Goal: Task Accomplishment & Management: Use online tool/utility

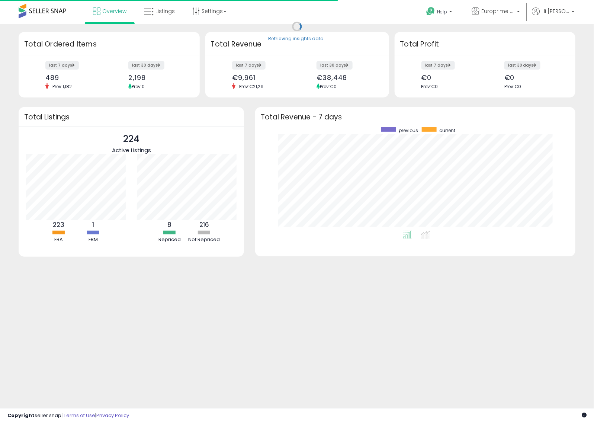
scroll to position [103, 305]
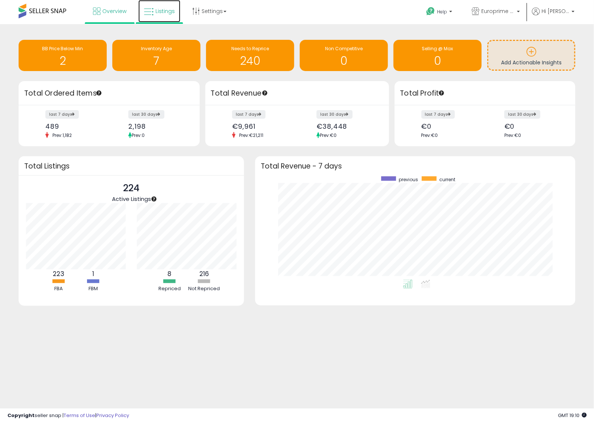
click at [154, 13] on link "Listings" at bounding box center [159, 11] width 42 height 22
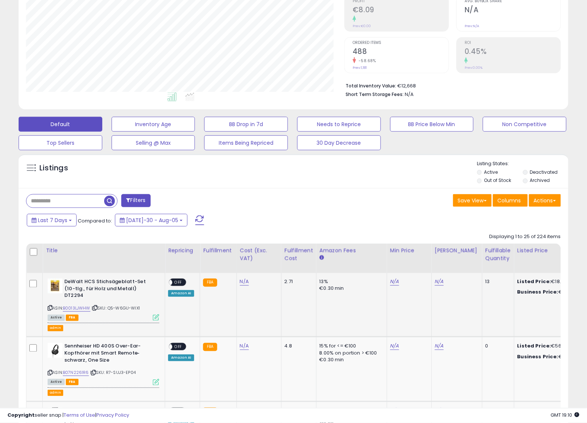
scroll to position [139, 0]
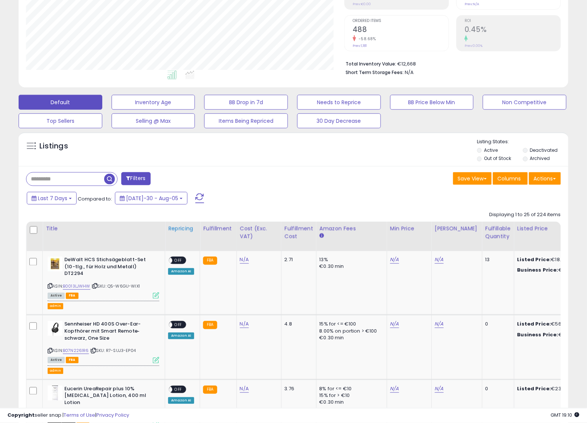
click at [180, 231] on div "Repricing" at bounding box center [182, 228] width 29 height 8
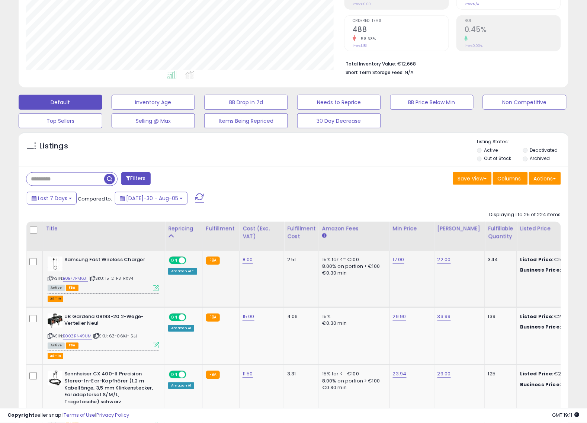
click at [49, 297] on button "admin" at bounding box center [56, 298] width 16 height 6
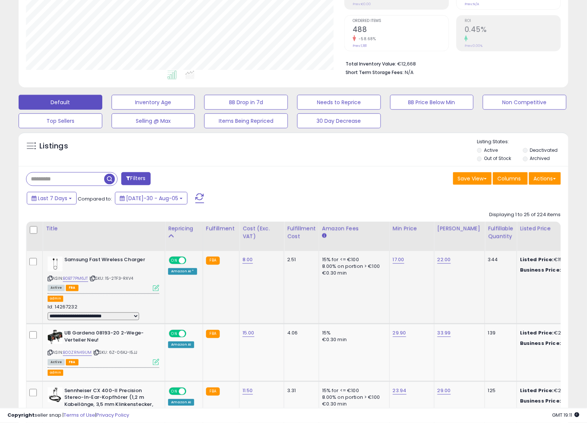
click at [81, 318] on select "**********" at bounding box center [93, 316] width 91 height 8
select select "**********"
click at [48, 313] on select "**********" at bounding box center [93, 316] width 91 height 8
select select
click at [95, 280] on icon at bounding box center [92, 279] width 5 height 4
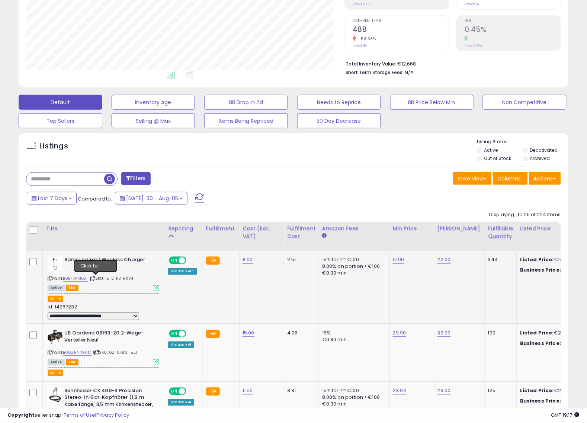
click at [95, 280] on icon at bounding box center [92, 279] width 5 height 4
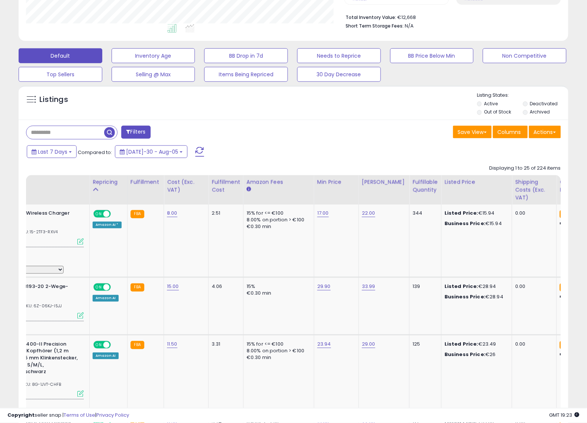
scroll to position [0, 0]
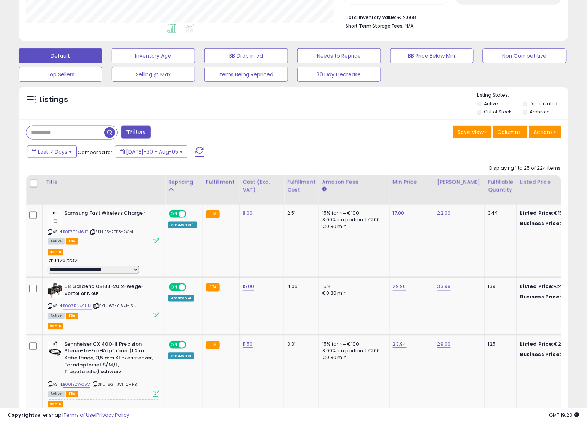
click at [272, 146] on div "Last 7 Days Compared to: Jul-30 - Aug-05" at bounding box center [225, 152] width 401 height 17
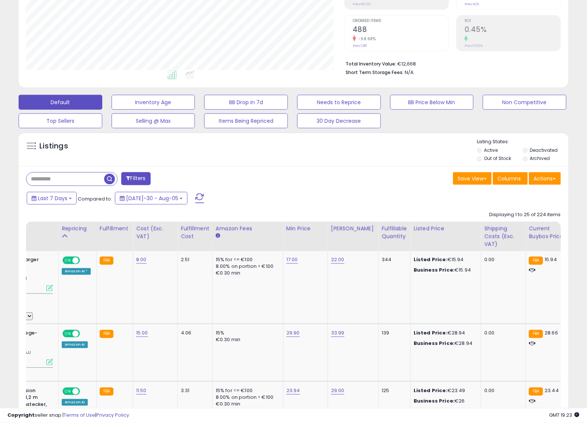
click at [240, 181] on div "Filters" at bounding box center [156, 179] width 273 height 15
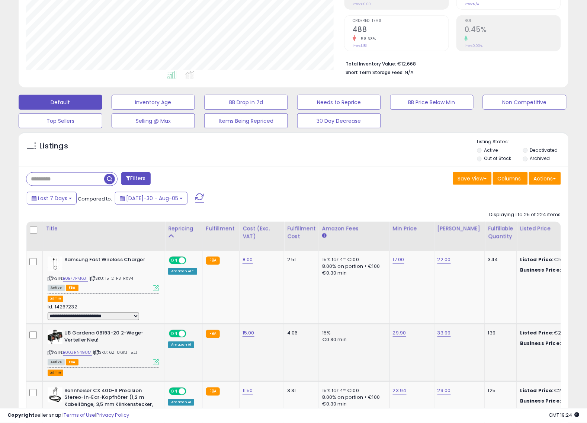
click at [56, 374] on button "admin" at bounding box center [56, 372] width 16 height 6
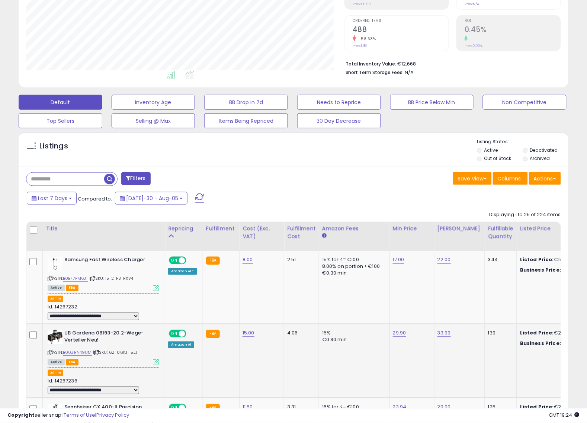
click at [99, 387] on select "**********" at bounding box center [93, 390] width 91 height 8
select select "**********"
click at [48, 387] on select "**********" at bounding box center [93, 390] width 91 height 8
select select
click at [97, 354] on icon at bounding box center [96, 352] width 5 height 4
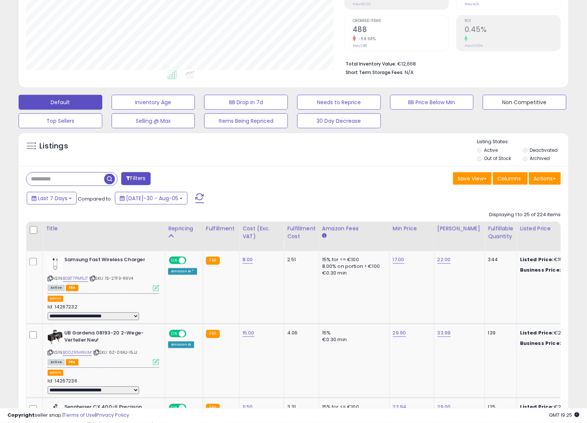
click at [195, 100] on button "Non Competitive" at bounding box center [154, 102] width 84 height 15
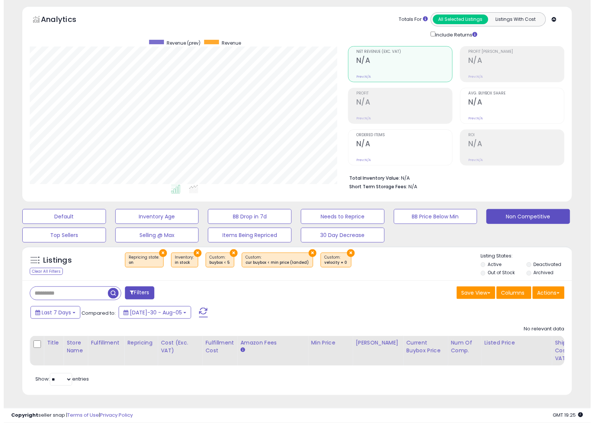
scroll to position [152, 319]
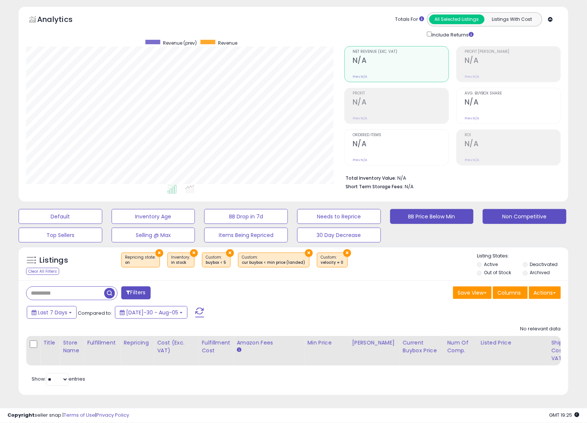
click at [102, 209] on button "BB Price Below Min" at bounding box center [61, 216] width 84 height 15
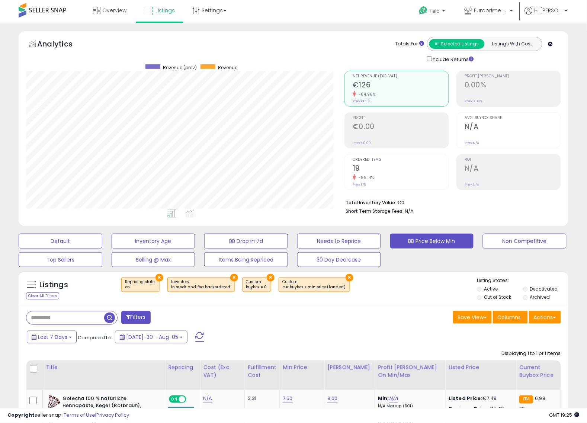
scroll to position [0, 0]
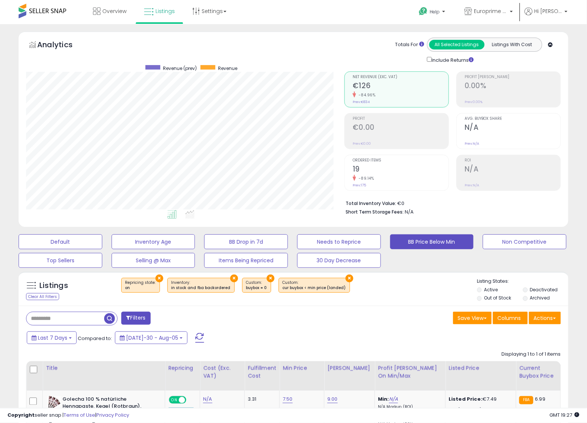
click at [396, 39] on div "Totals For All Selected Listings Listings With Cost Include Returns" at bounding box center [471, 51] width 167 height 26
click at [85, 316] on input "text" at bounding box center [66, 318] width 81 height 13
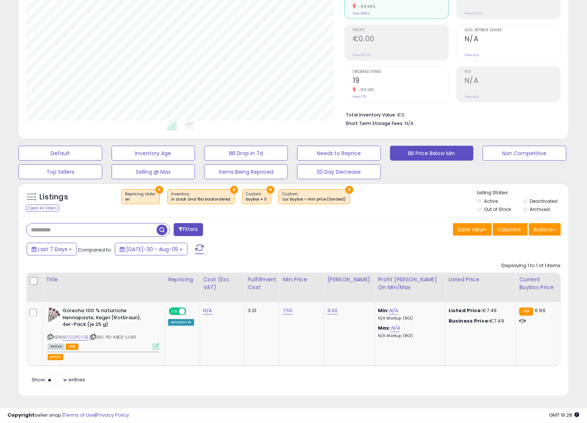
scroll to position [97, 0]
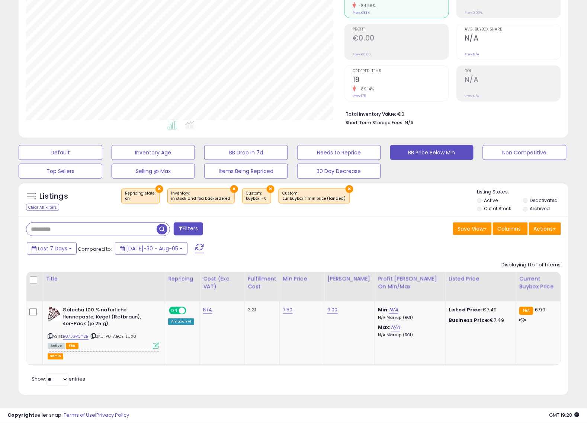
click at [104, 207] on div "Listings Clear All Filters × Repricing state : on × × ×" at bounding box center [293, 199] width 549 height 34
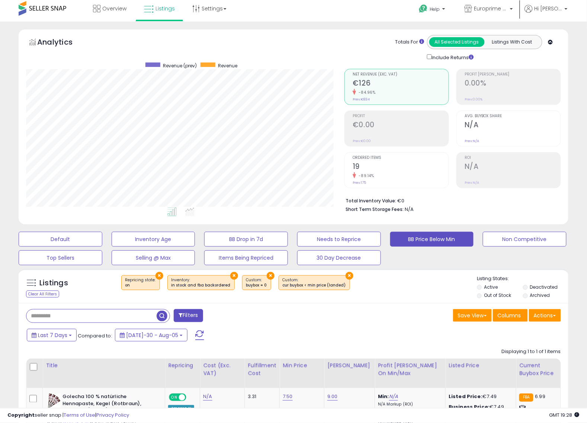
scroll to position [0, 0]
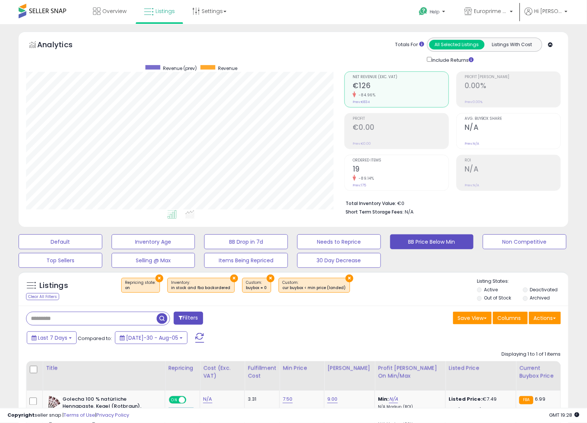
click at [314, 313] on div "Save View Save As New View Columns Actions Import" at bounding box center [429, 318] width 273 height 14
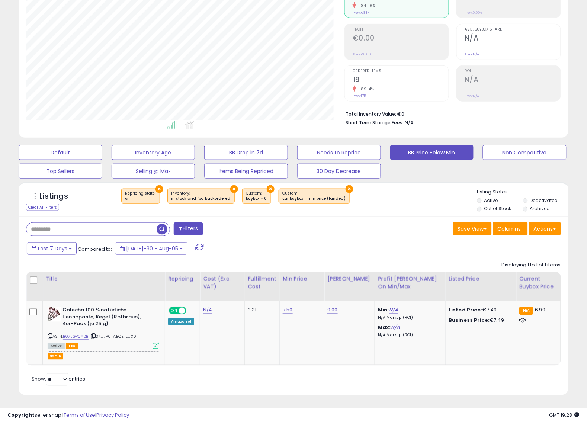
click at [104, 223] on input "text" at bounding box center [91, 229] width 130 height 13
click at [288, 222] on div "Filters" at bounding box center [156, 229] width 273 height 15
click at [112, 223] on input "text" at bounding box center [91, 229] width 130 height 13
click at [296, 241] on div "Last 7 Days Compared to: Jul-30 - Aug-05" at bounding box center [225, 249] width 401 height 17
